Goal: Information Seeking & Learning: Learn about a topic

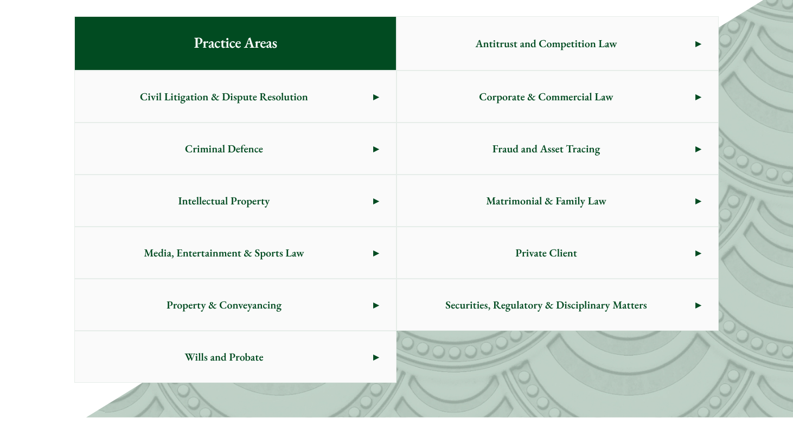
scroll to position [606, 0]
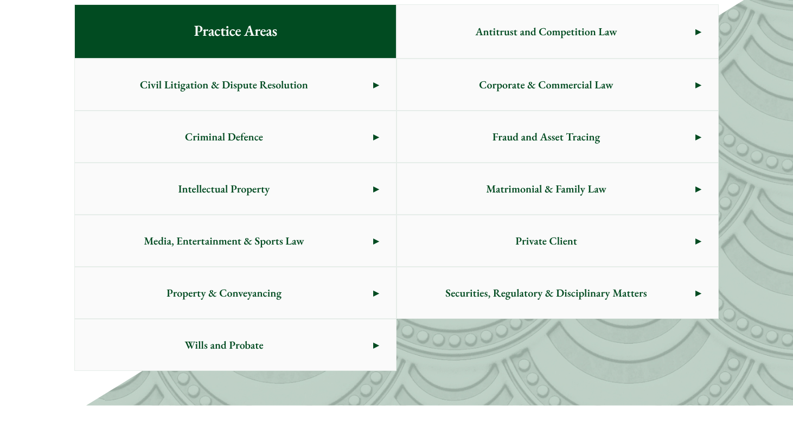
click at [248, 89] on span "Civil Litigation & Dispute Resolution" at bounding box center [224, 84] width 298 height 51
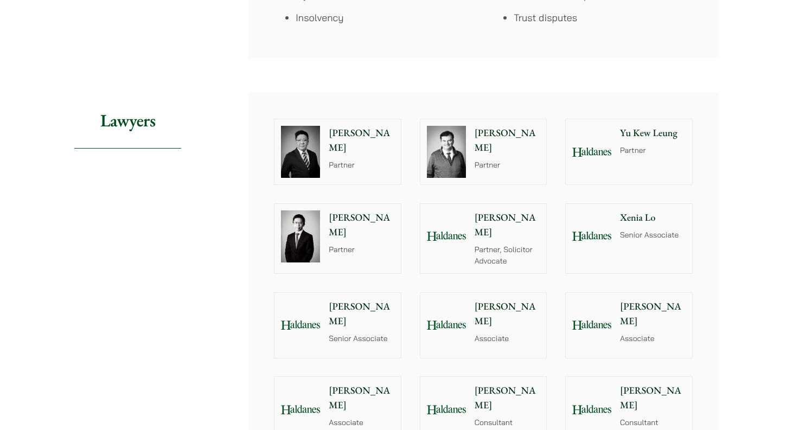
scroll to position [1024, 0]
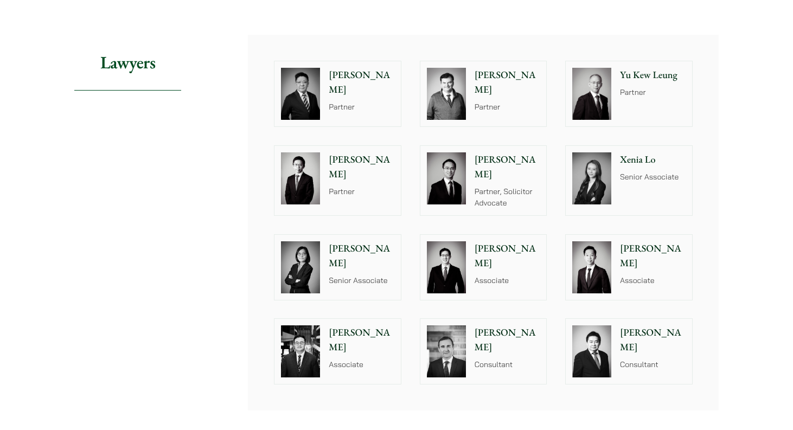
click at [365, 101] on p "Partner" at bounding box center [362, 106] width 66 height 11
click at [501, 103] on div "[PERSON_NAME] Partner" at bounding box center [509, 93] width 74 height 65
click at [637, 100] on div "[PERSON_NAME] [PERSON_NAME] Partner" at bounding box center [655, 93] width 74 height 65
click at [363, 195] on div "[PERSON_NAME] Partner" at bounding box center [364, 180] width 74 height 69
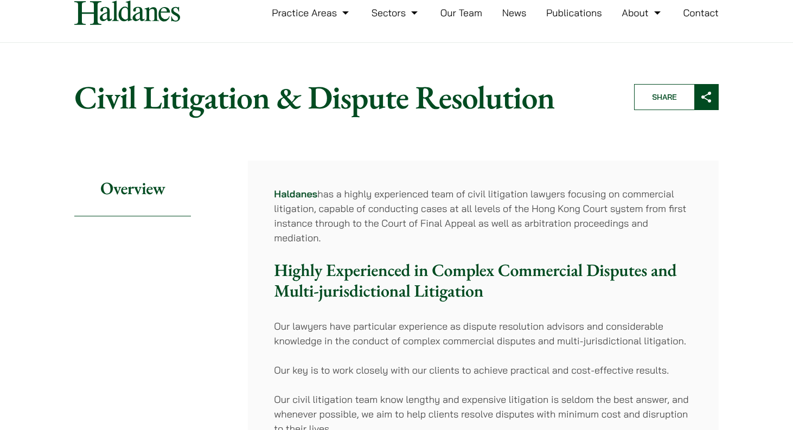
scroll to position [0, 0]
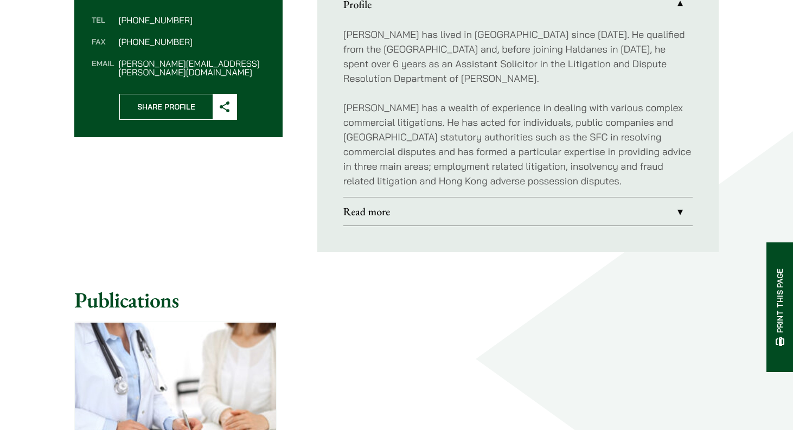
scroll to position [549, 0]
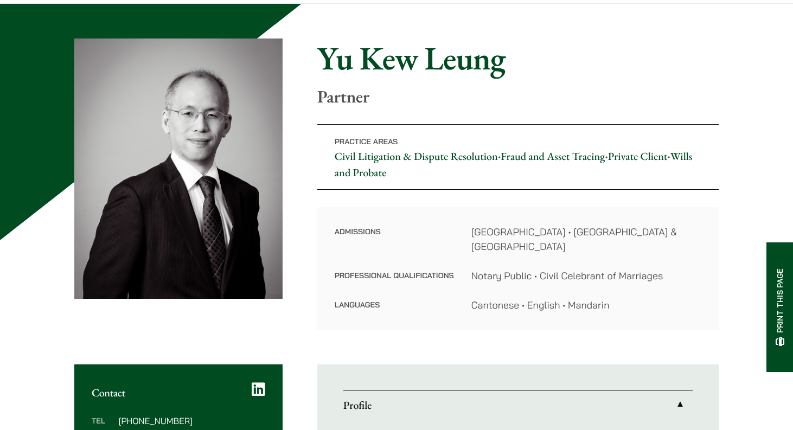
scroll to position [61, 0]
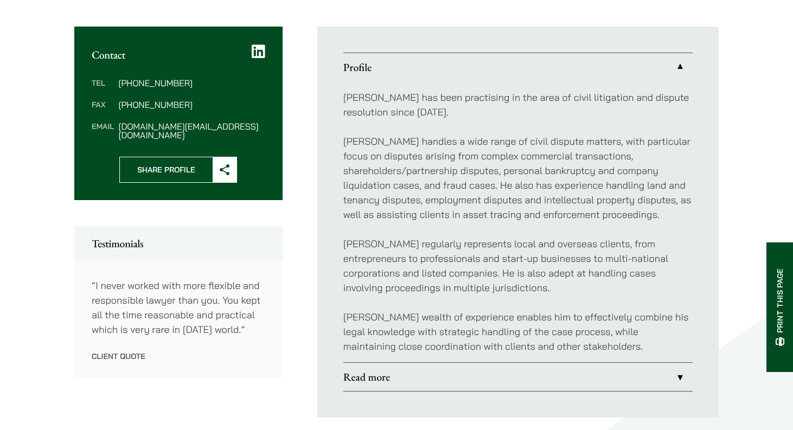
scroll to position [429, 0]
